Goal: Information Seeking & Learning: Learn about a topic

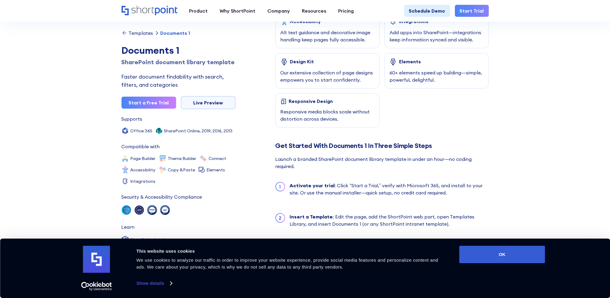
scroll to position [420, 0]
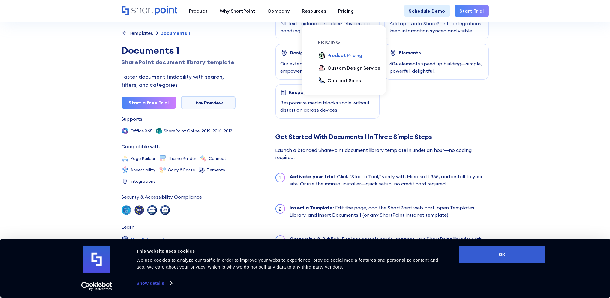
click at [330, 56] on div "Product Pricing" at bounding box center [345, 55] width 35 height 7
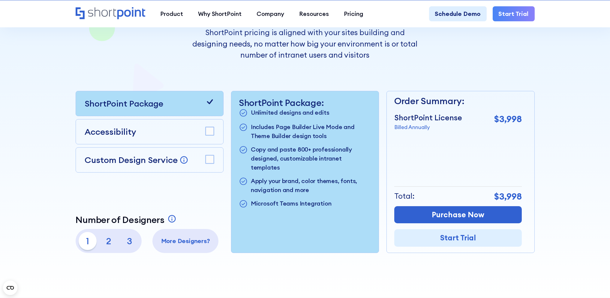
scroll to position [150, 0]
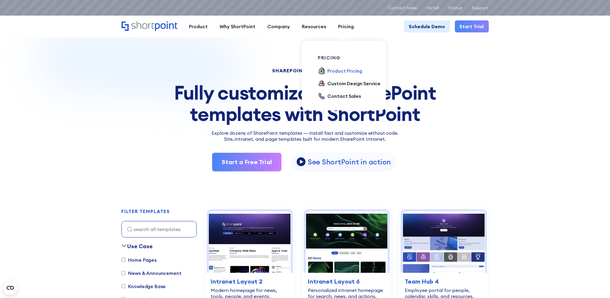
click at [346, 68] on div "Product Pricing" at bounding box center [345, 70] width 35 height 7
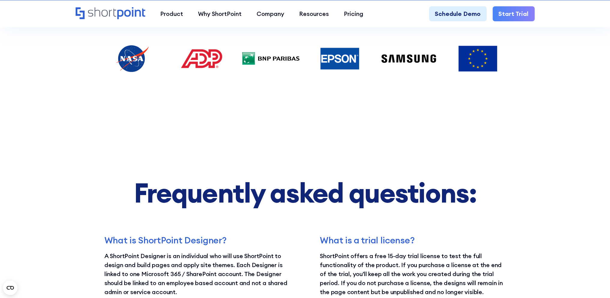
scroll to position [1110, 0]
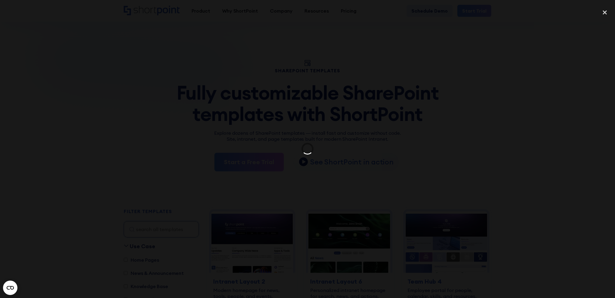
click at [326, 86] on div at bounding box center [307, 149] width 615 height 286
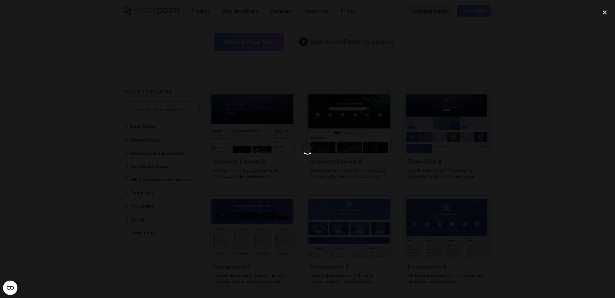
drag, startPoint x: 278, startPoint y: 192, endPoint x: 160, endPoint y: 98, distance: 151.0
click at [268, 182] on div at bounding box center [307, 149] width 615 height 286
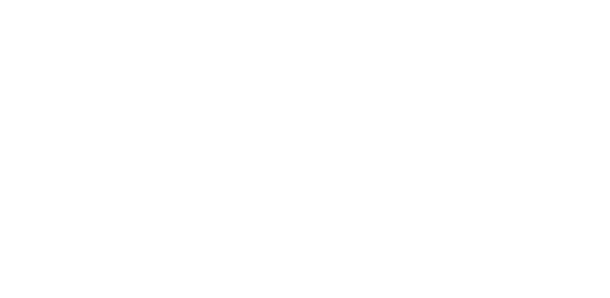
scroll to position [119, 0]
